Goal: Transaction & Acquisition: Purchase product/service

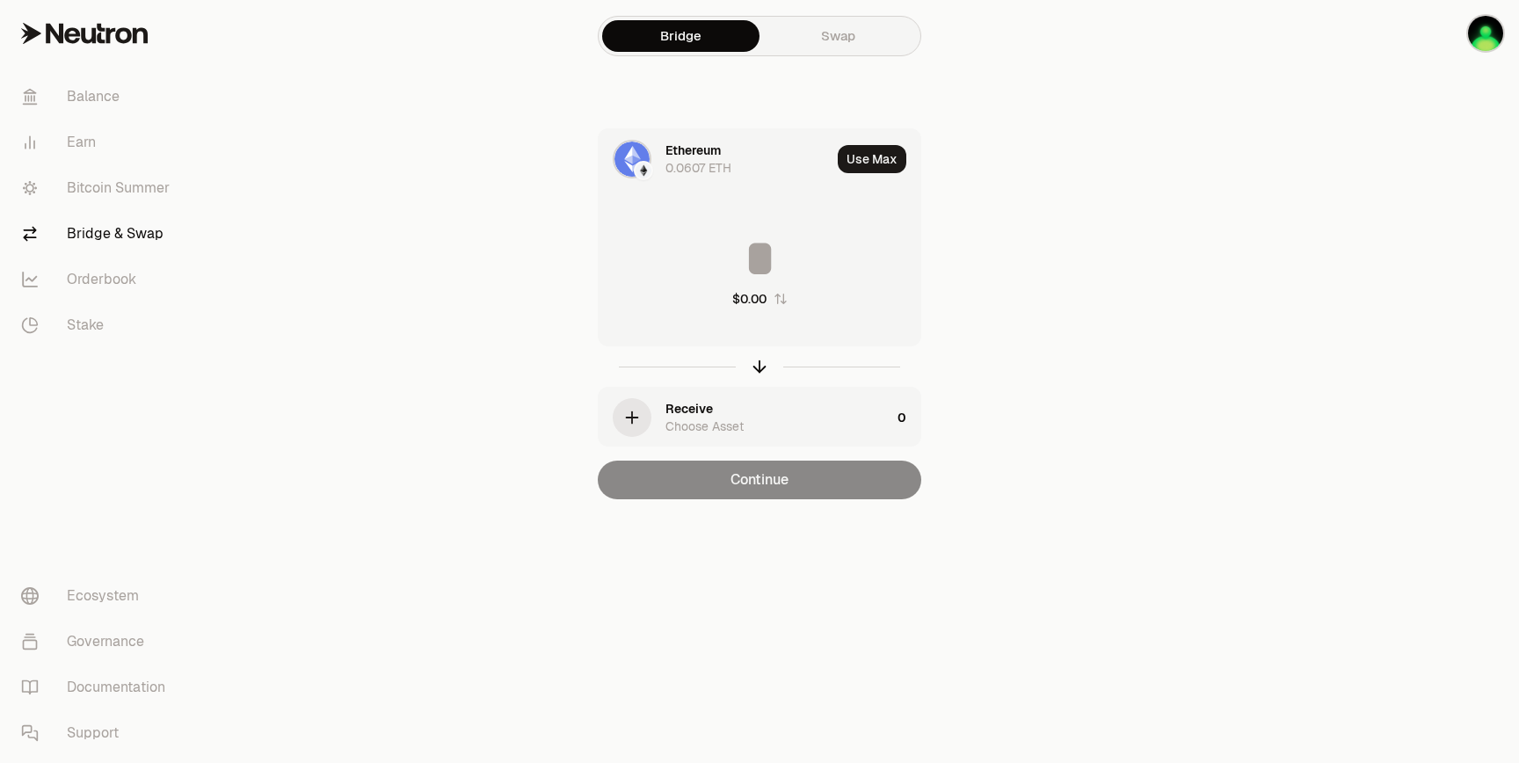
click at [703, 178] on div "Ethereum 0.0607 ETH" at bounding box center [715, 159] width 232 height 60
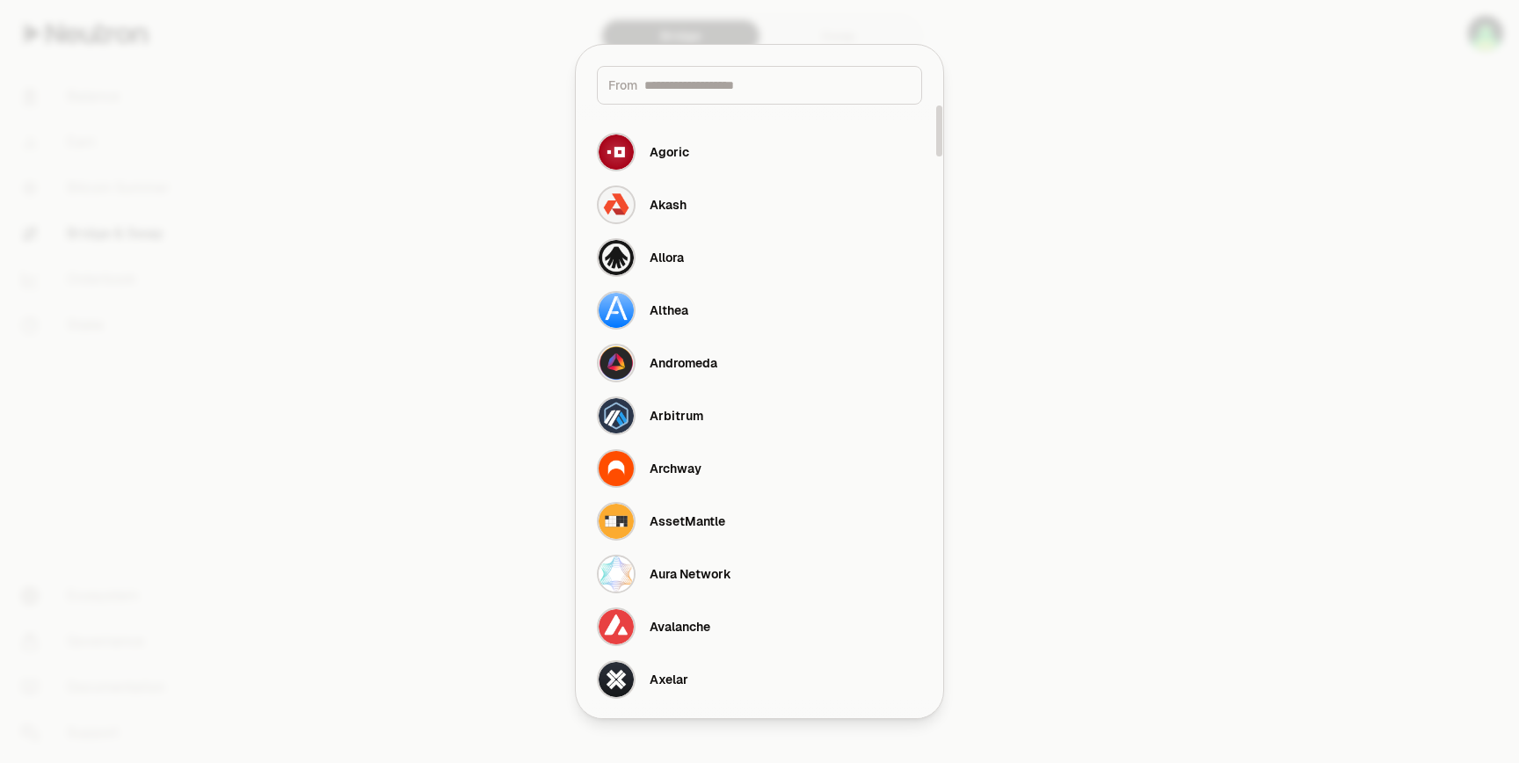
click at [738, 93] on input at bounding box center [778, 85] width 266 height 18
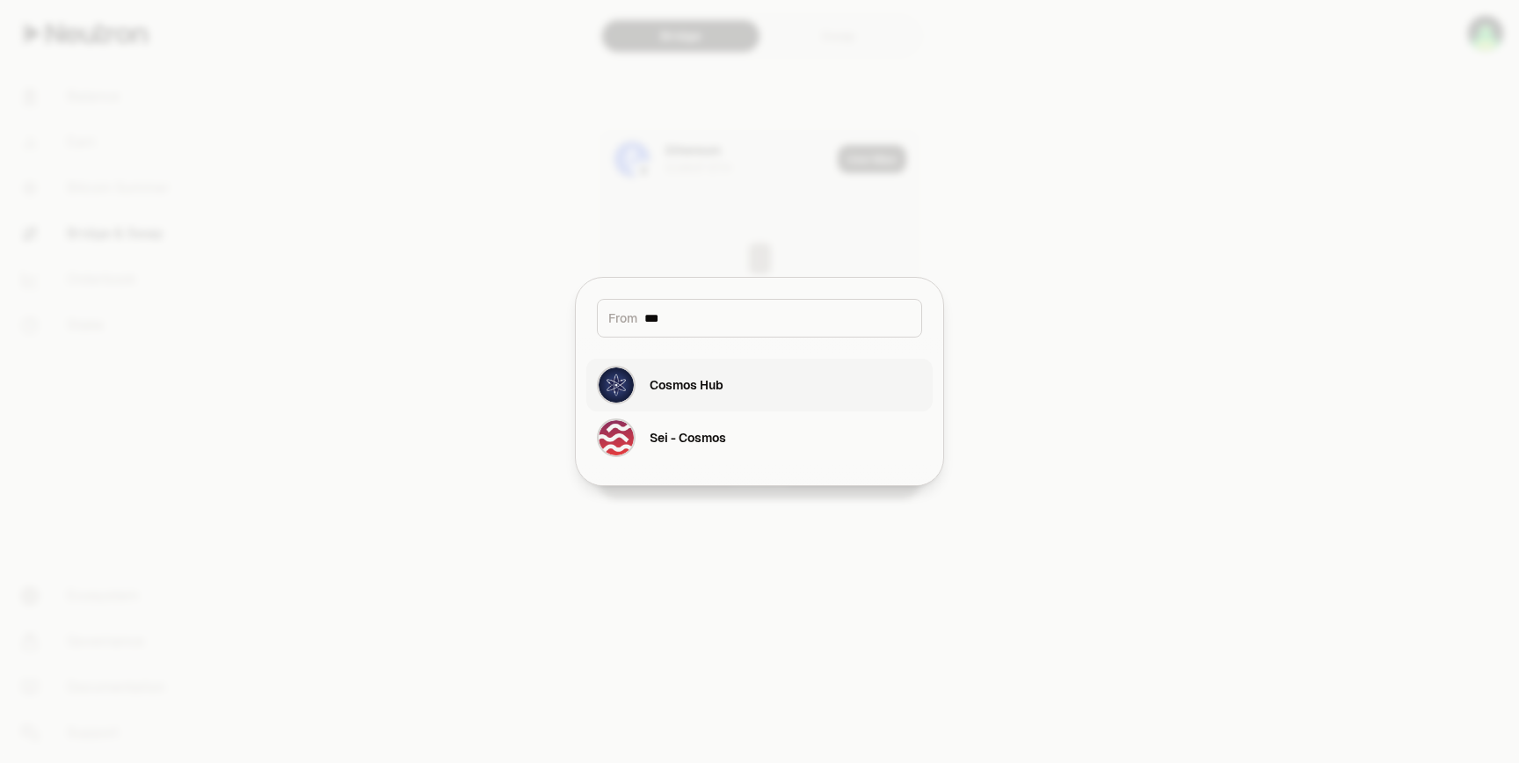
type input "***"
click at [706, 383] on div "Cosmos Hub" at bounding box center [687, 385] width 74 height 18
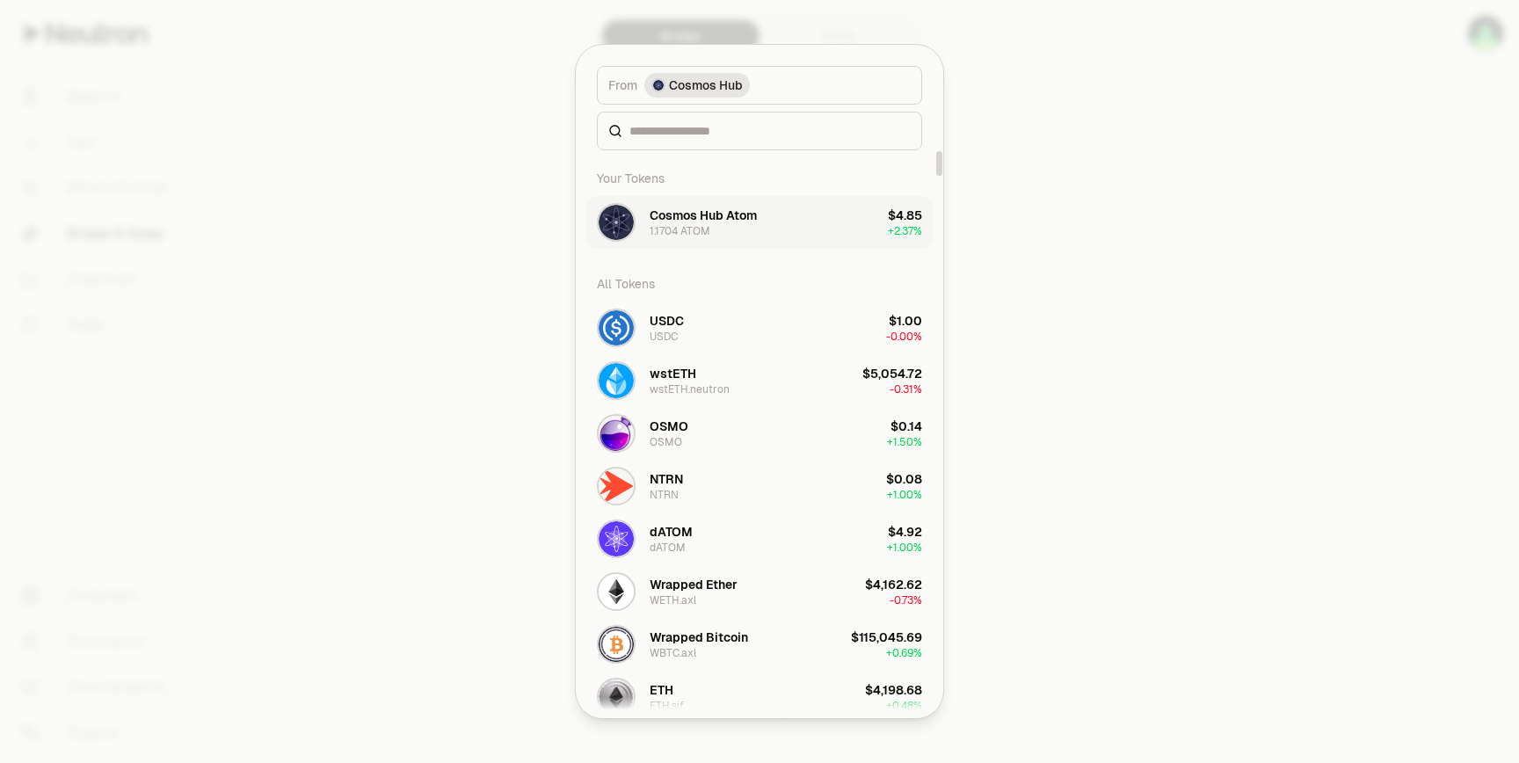
click at [730, 237] on div "Cosmos Hub Atom 1.1704 ATOM" at bounding box center [703, 223] width 107 height 32
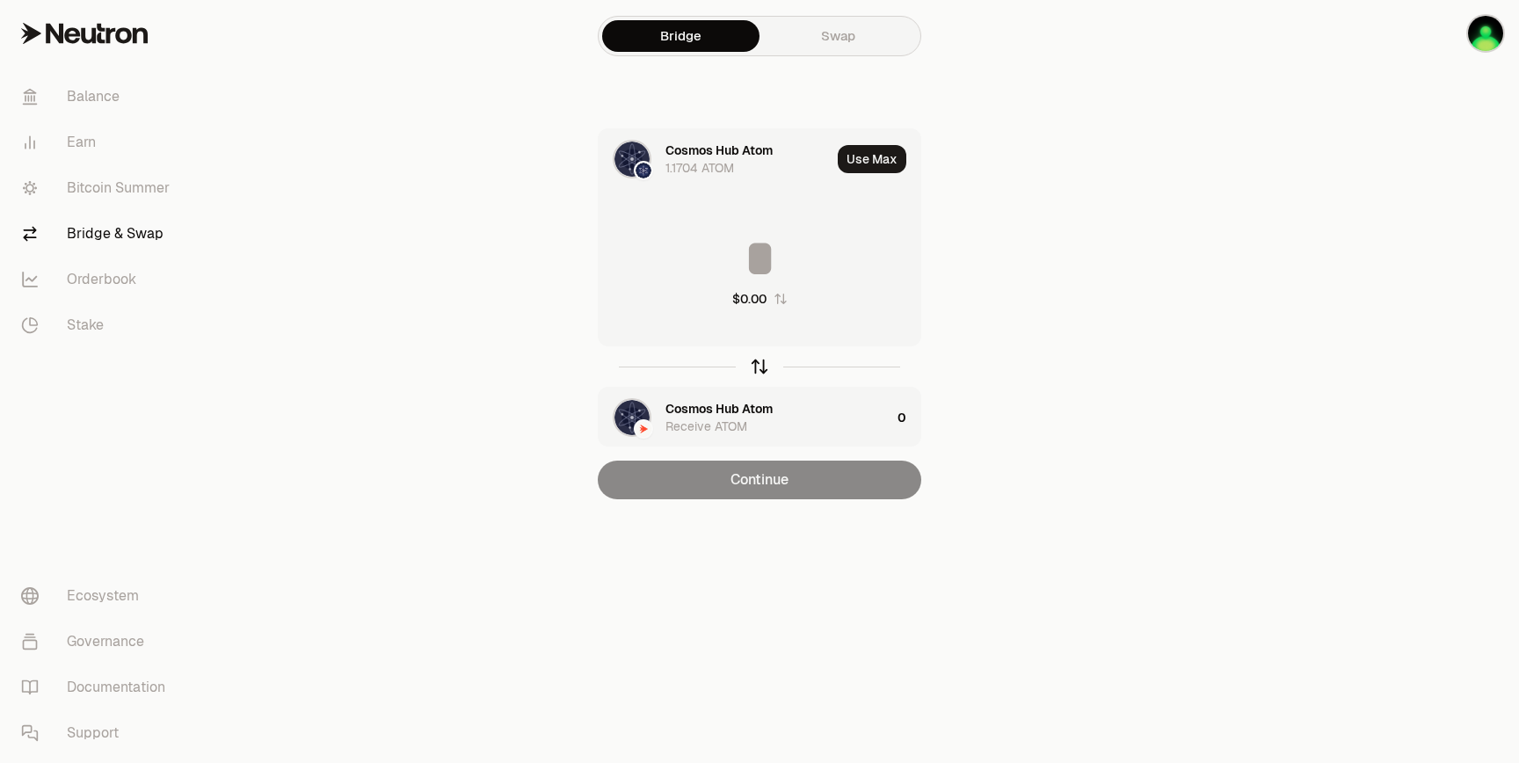
click at [758, 360] on icon "button" at bounding box center [759, 366] width 19 height 19
click at [751, 379] on div at bounding box center [760, 366] width 324 height 40
click at [758, 368] on icon "button" at bounding box center [759, 366] width 19 height 19
click at [761, 368] on icon "button" at bounding box center [759, 366] width 19 height 19
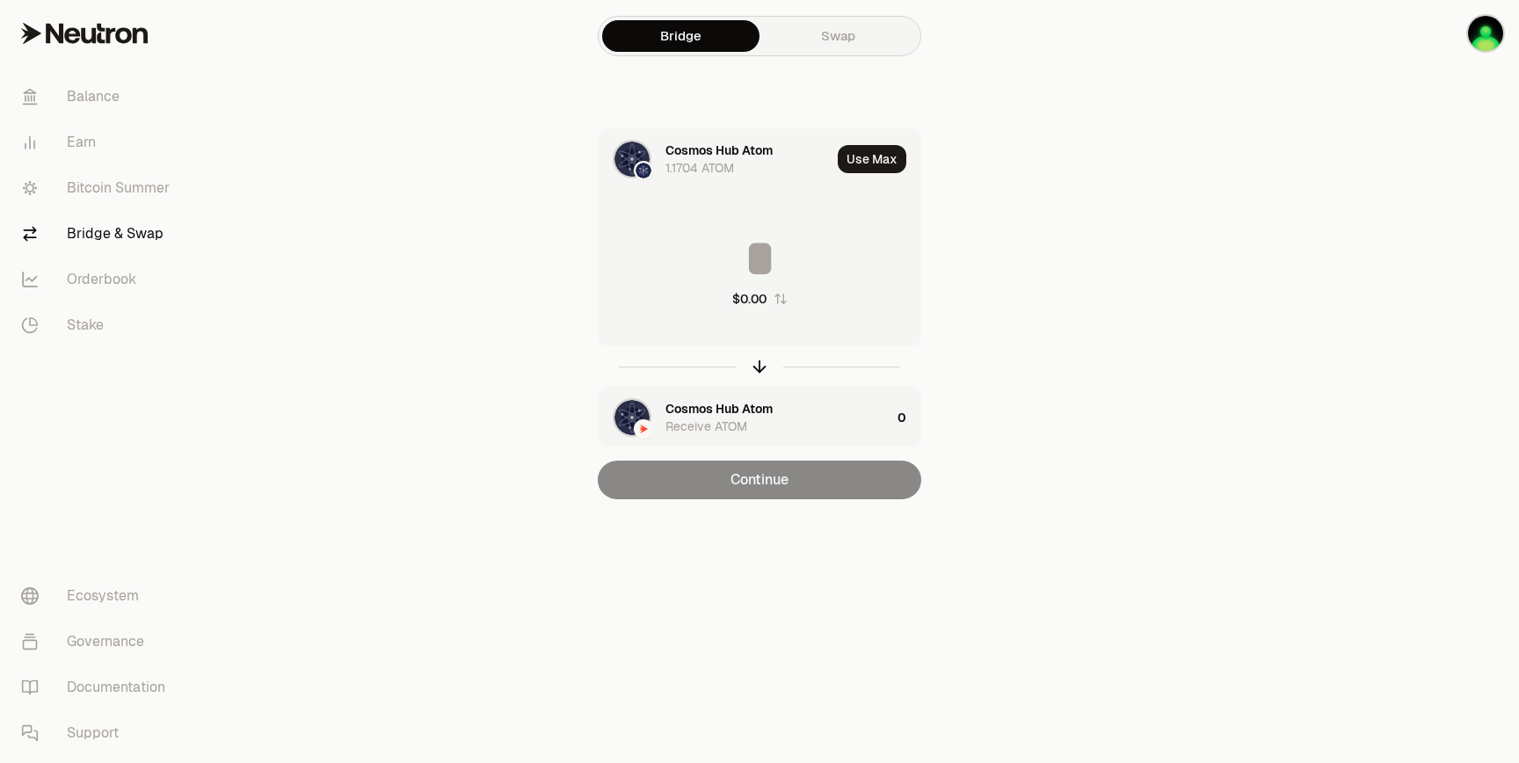
click at [783, 141] on div "Cosmos Hub Atom 1.1704 ATOM" at bounding box center [715, 159] width 232 height 60
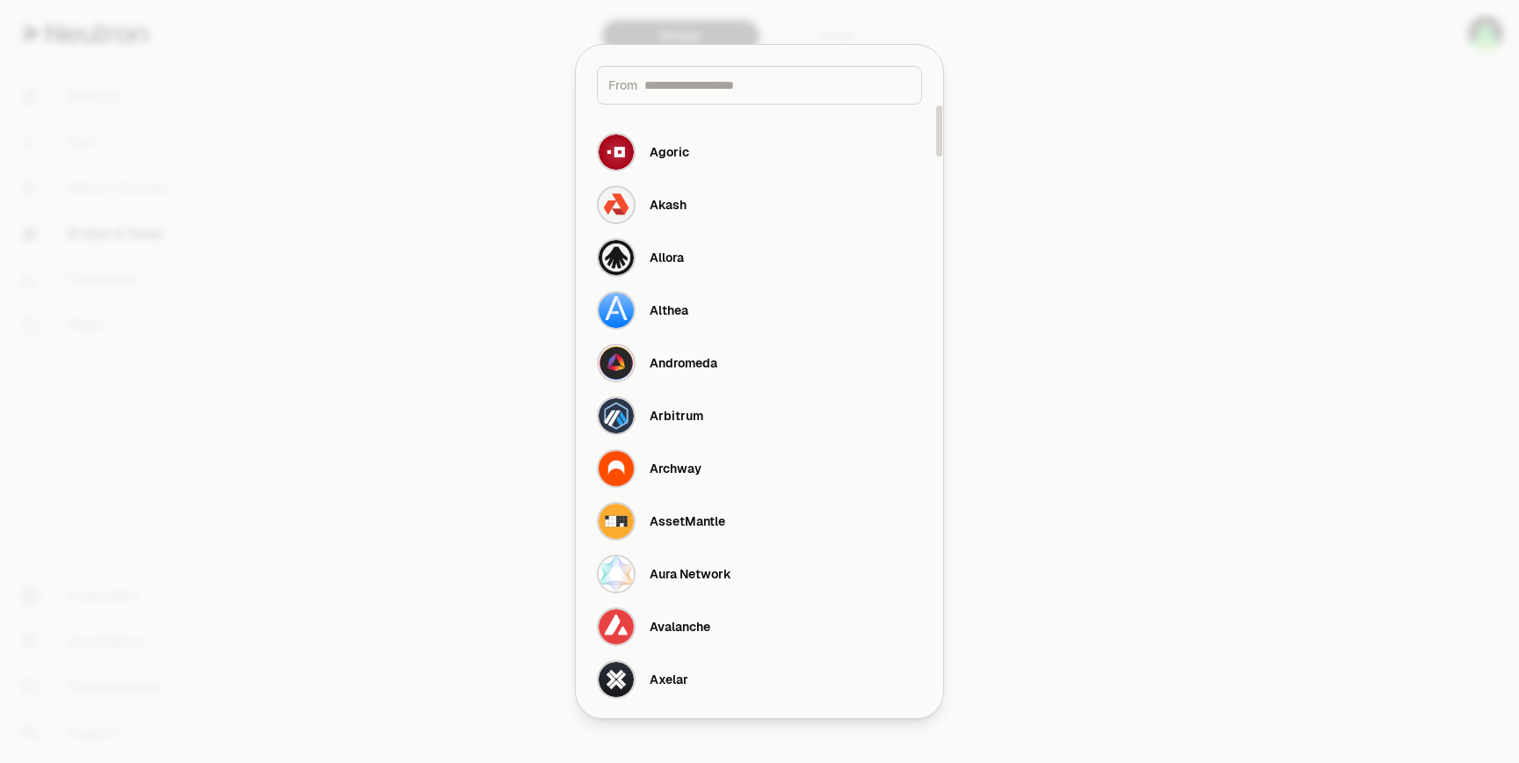
click at [505, 239] on div at bounding box center [759, 381] width 1519 height 763
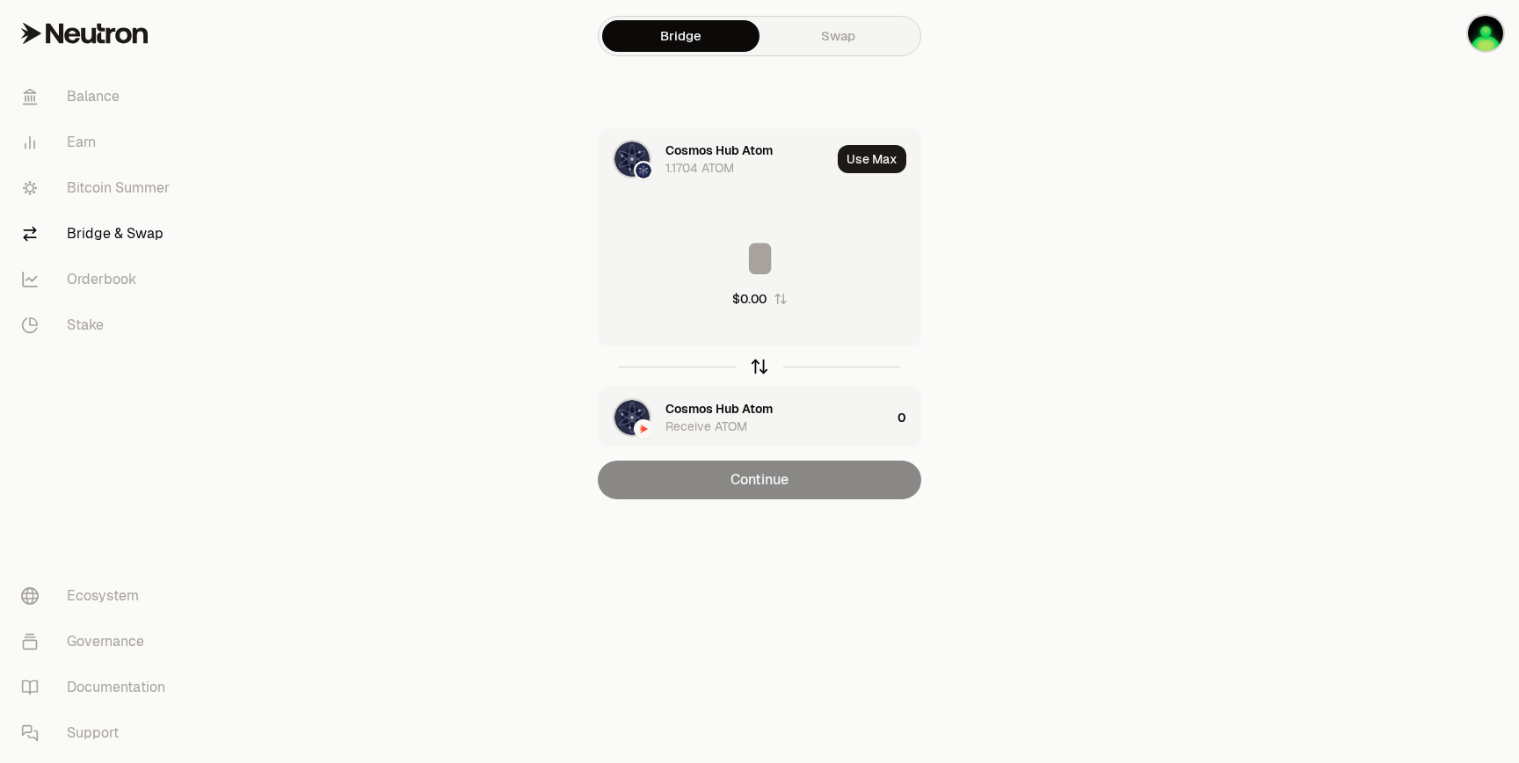
click at [765, 364] on icon "button" at bounding box center [759, 366] width 19 height 19
click at [754, 150] on div "Cosmos Hub Atom" at bounding box center [719, 151] width 107 height 18
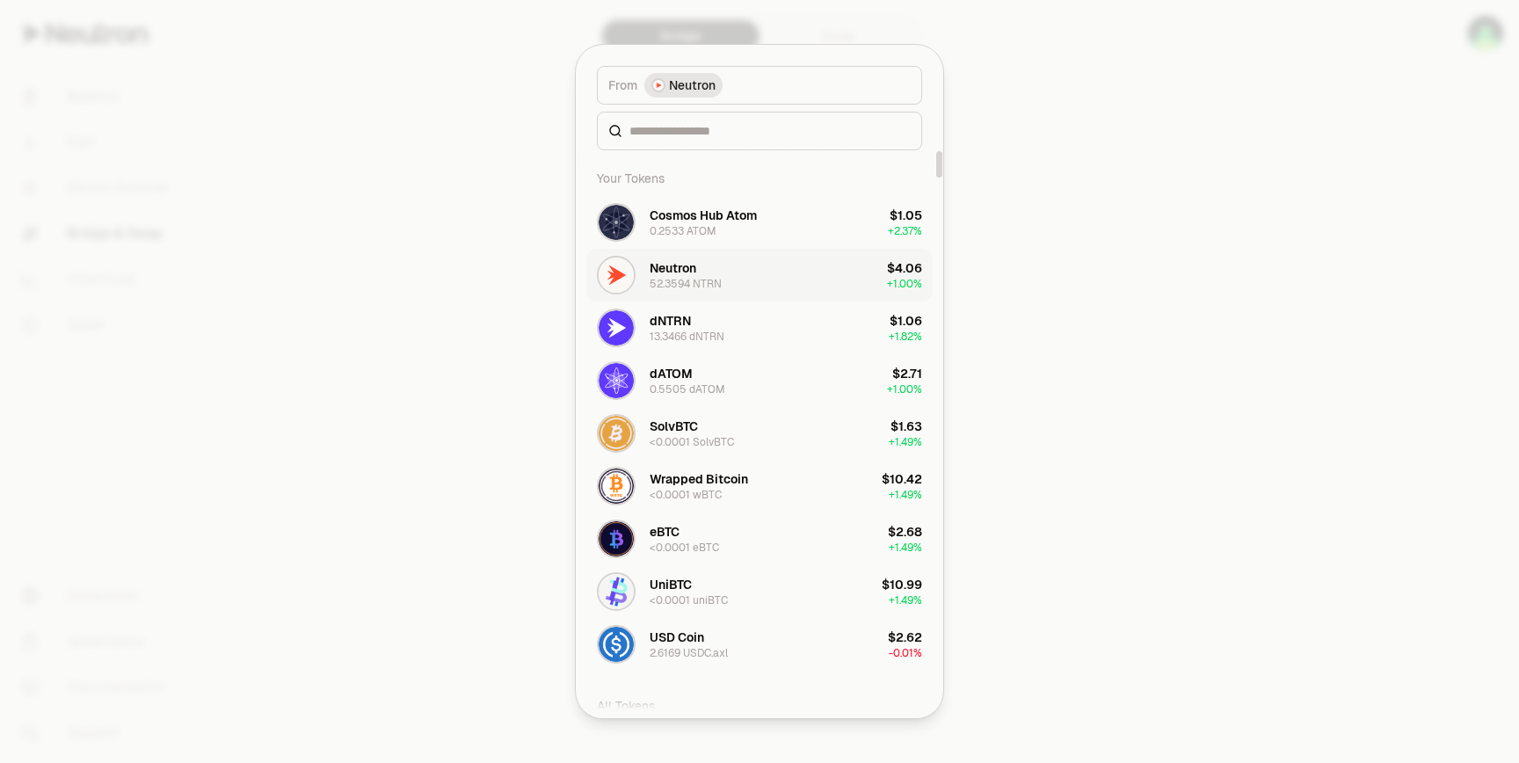
click at [701, 273] on div "Neutron 52.3594 NTRN" at bounding box center [686, 275] width 72 height 32
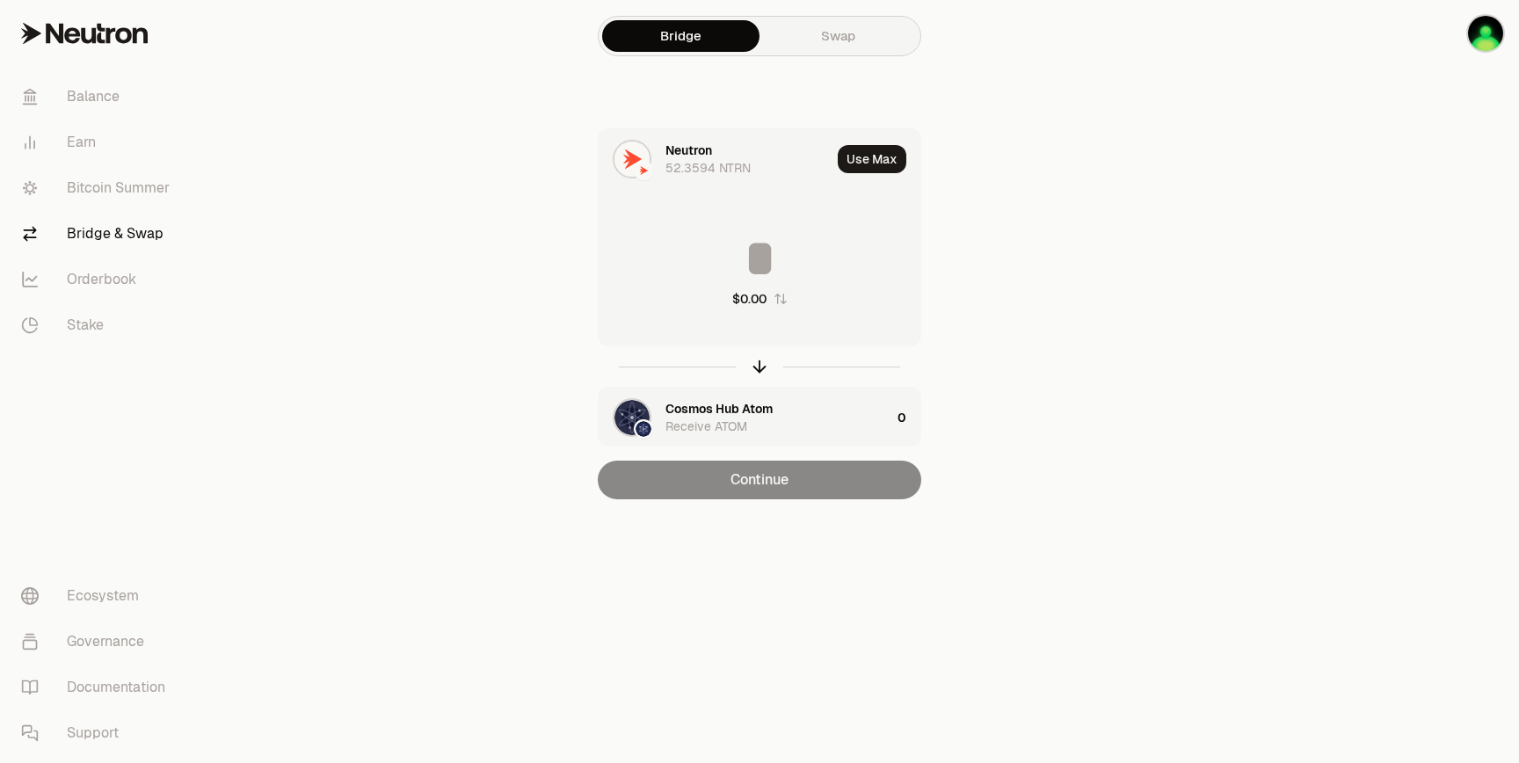
click at [761, 273] on input at bounding box center [760, 258] width 322 height 53
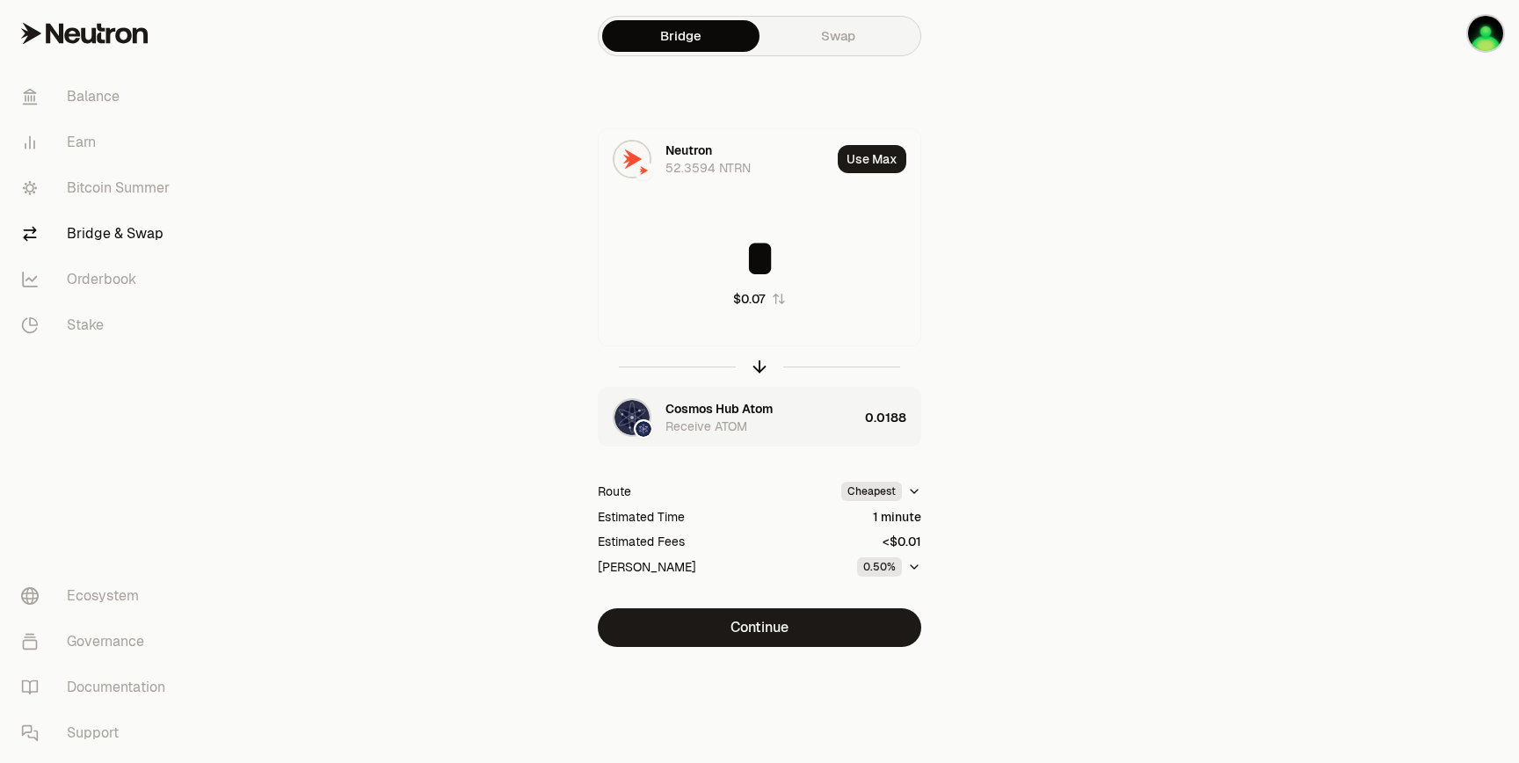
type input "*"
click at [847, 623] on button "Continue" at bounding box center [760, 627] width 324 height 39
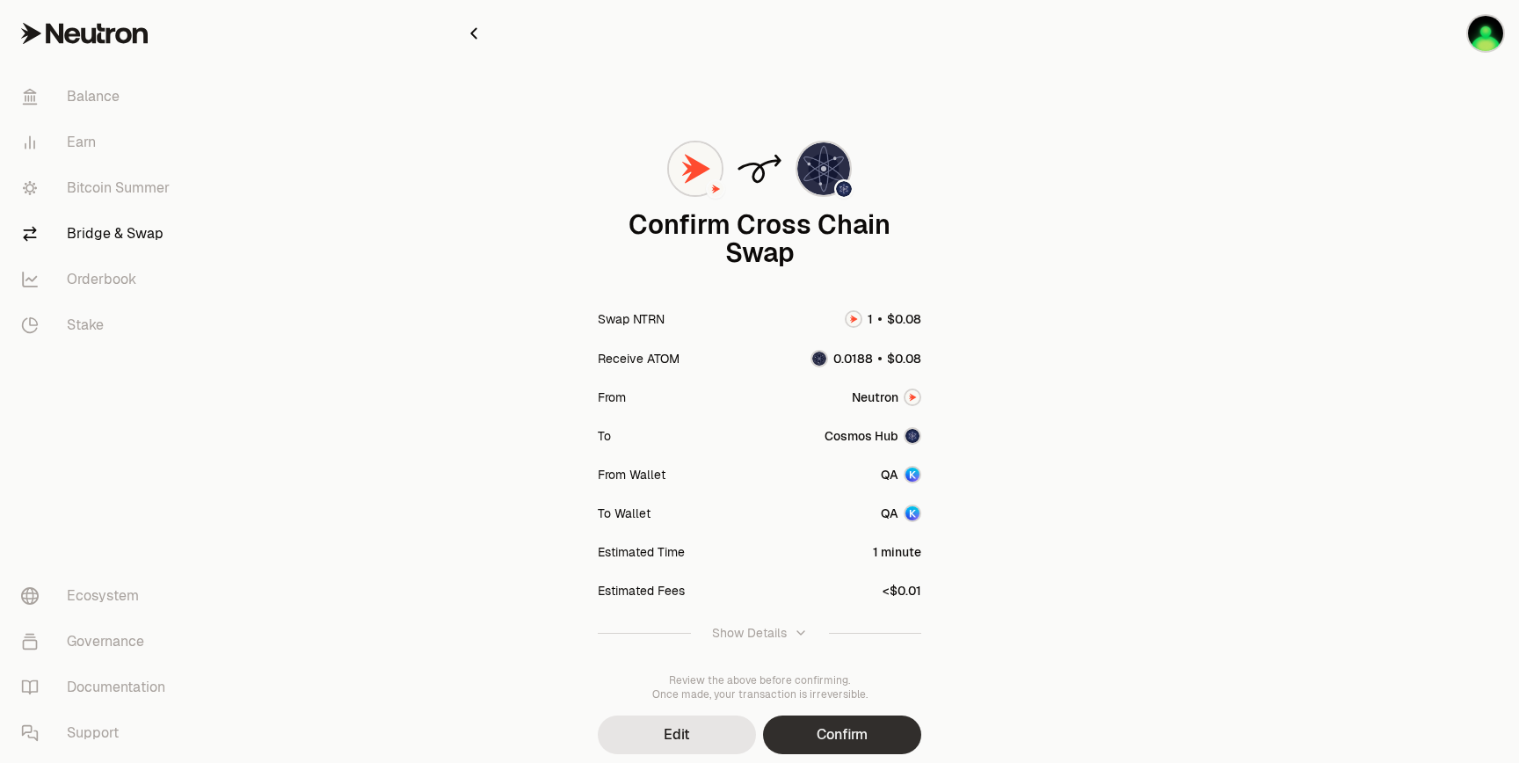
click at [840, 717] on button "Confirm" at bounding box center [842, 735] width 158 height 39
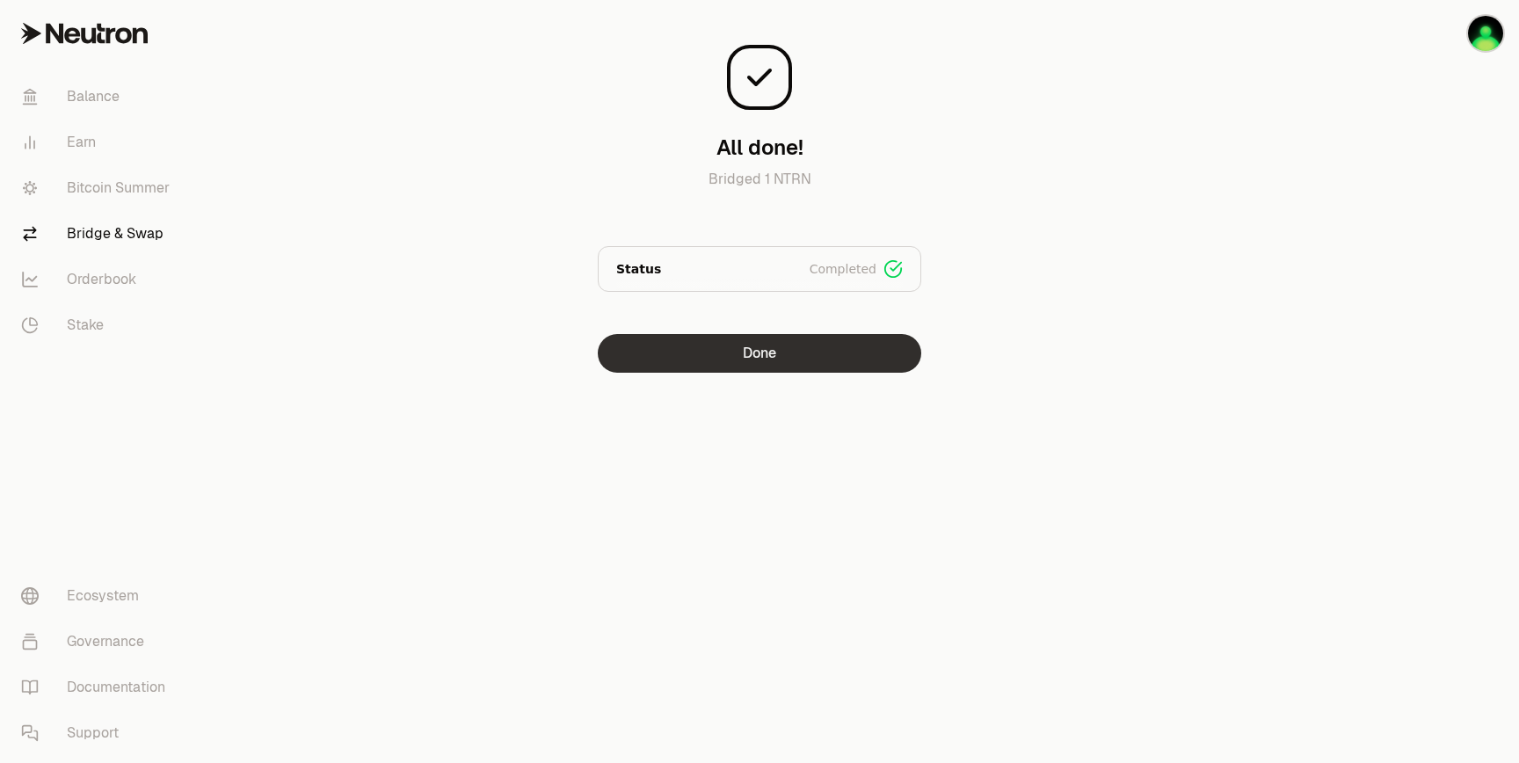
click at [757, 365] on button "Done" at bounding box center [760, 353] width 324 height 39
